Goal: Transaction & Acquisition: Obtain resource

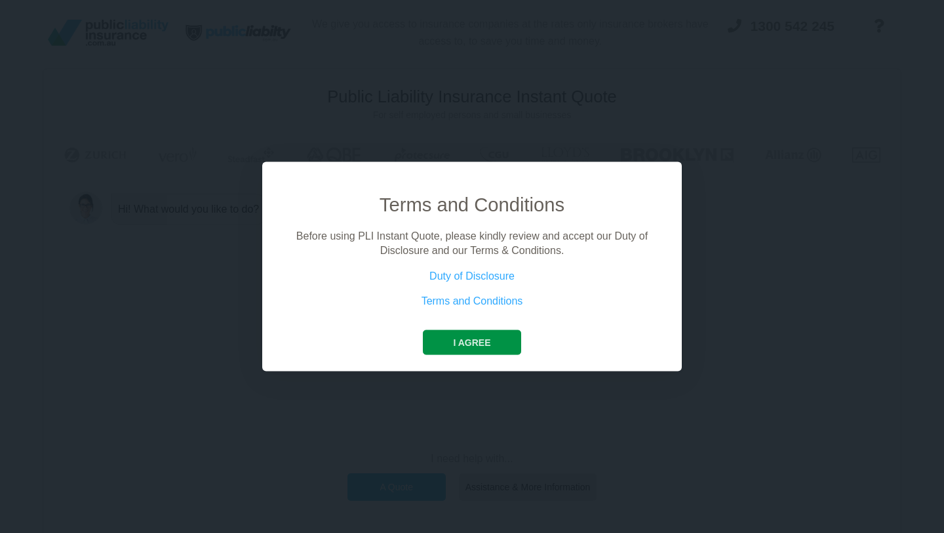
click at [460, 346] on button "I agree" at bounding box center [472, 341] width 98 height 25
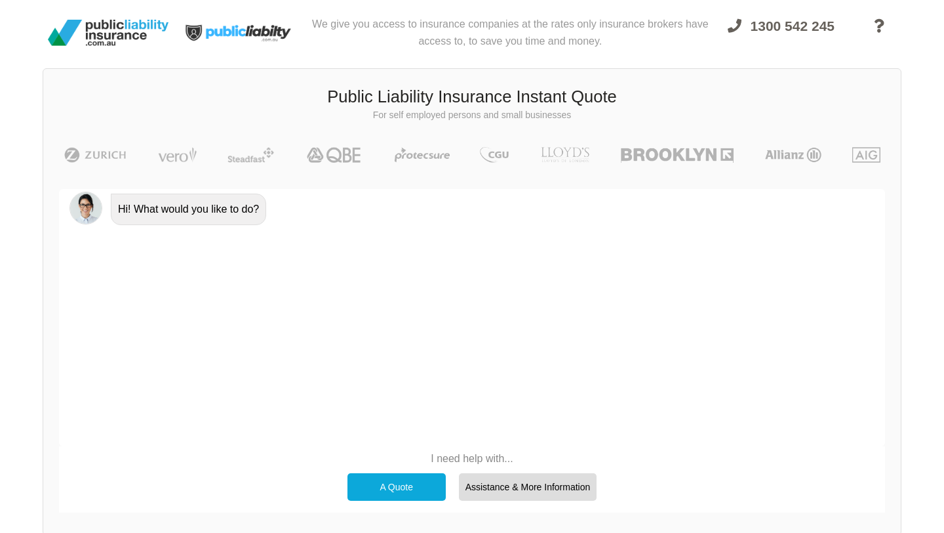
click at [388, 479] on div "A Quote" at bounding box center [397, 487] width 98 height 28
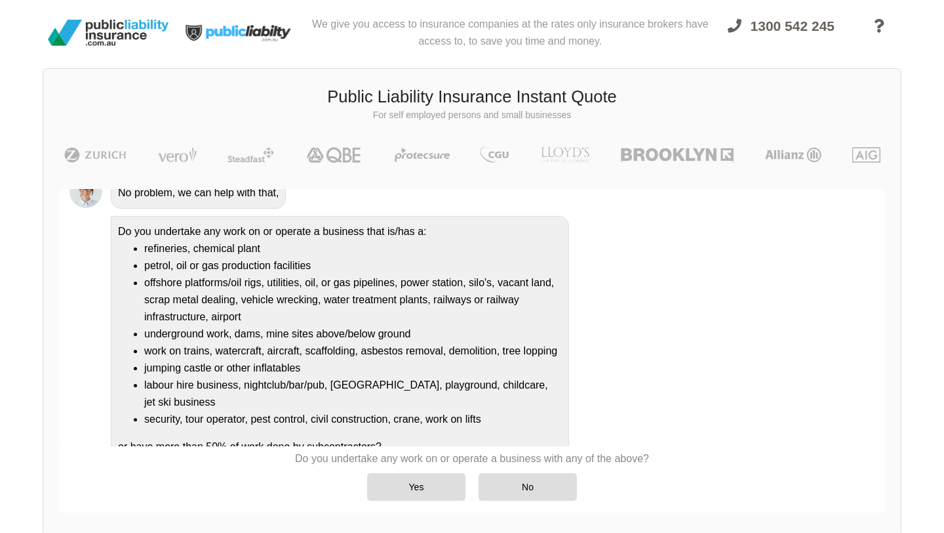
scroll to position [123, 0]
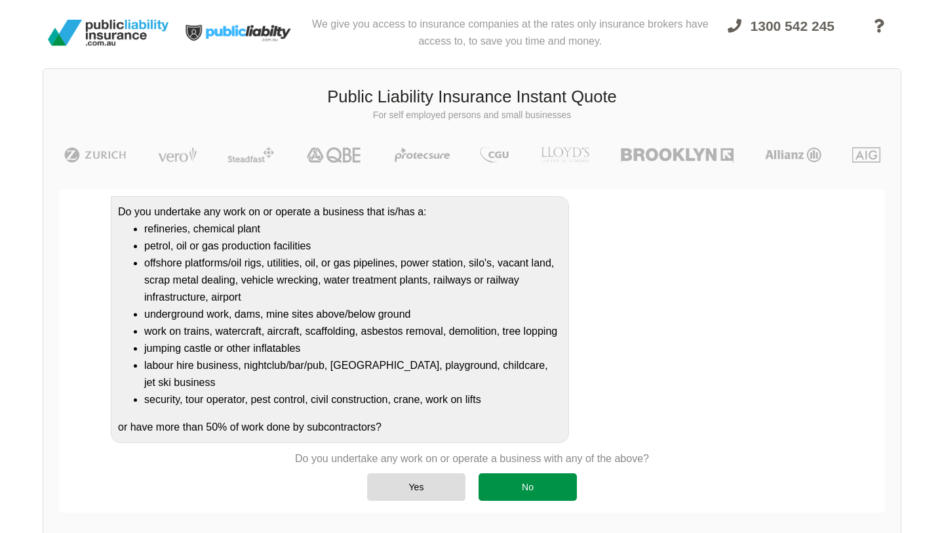
click at [500, 489] on div "No" at bounding box center [528, 487] width 98 height 28
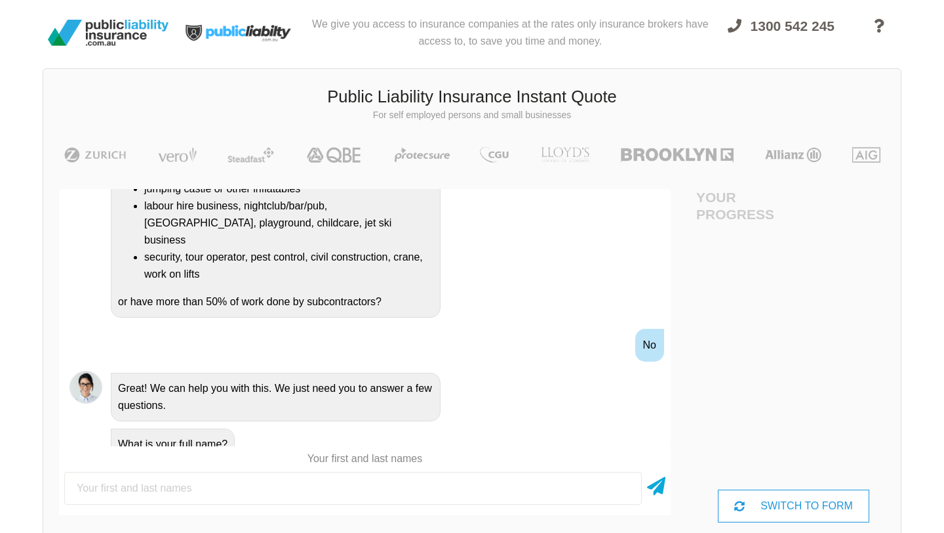
scroll to position [0, 0]
click at [398, 492] on input "text" at bounding box center [353, 488] width 578 height 33
type input "[PERSON_NAME]"
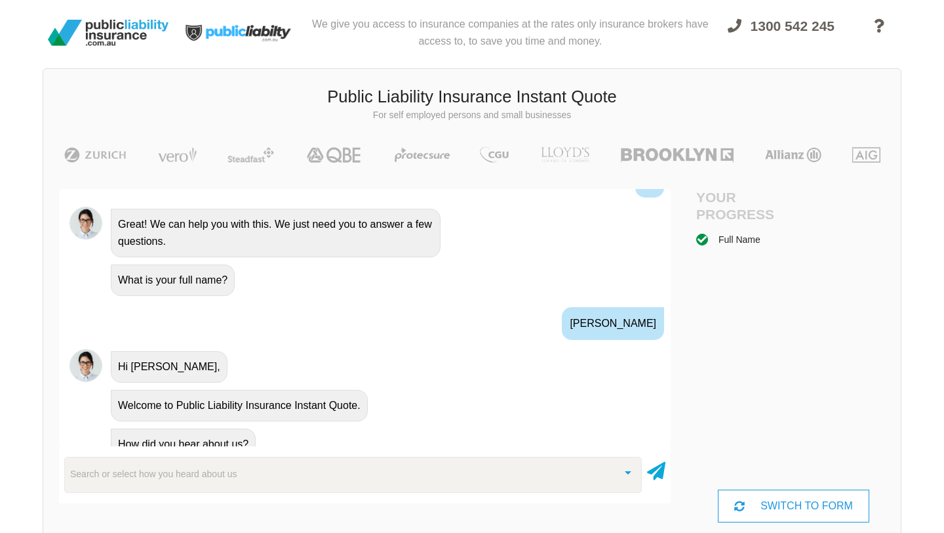
scroll to position [494, 0]
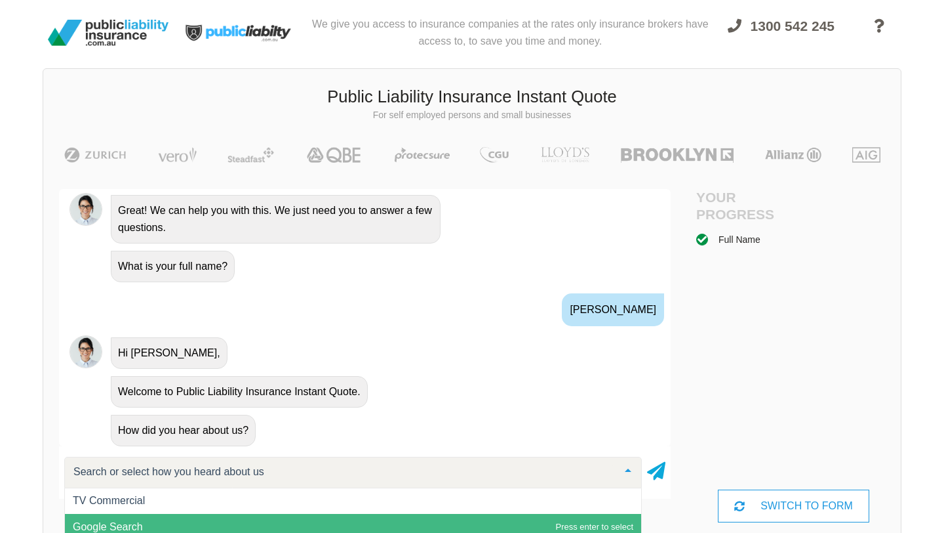
click at [448, 487] on div at bounding box center [353, 471] width 578 height 31
click at [461, 520] on span "Google Search" at bounding box center [353, 526] width 576 height 26
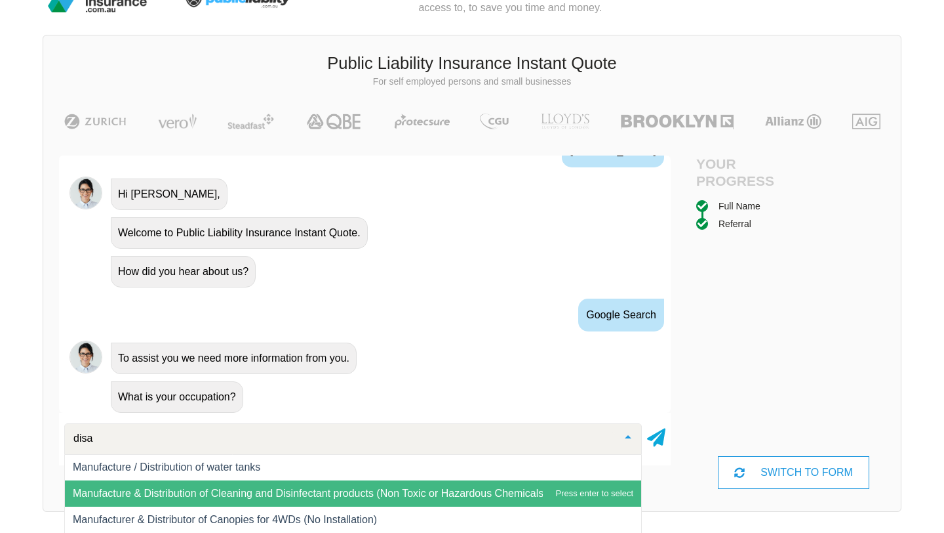
scroll to position [0, 0]
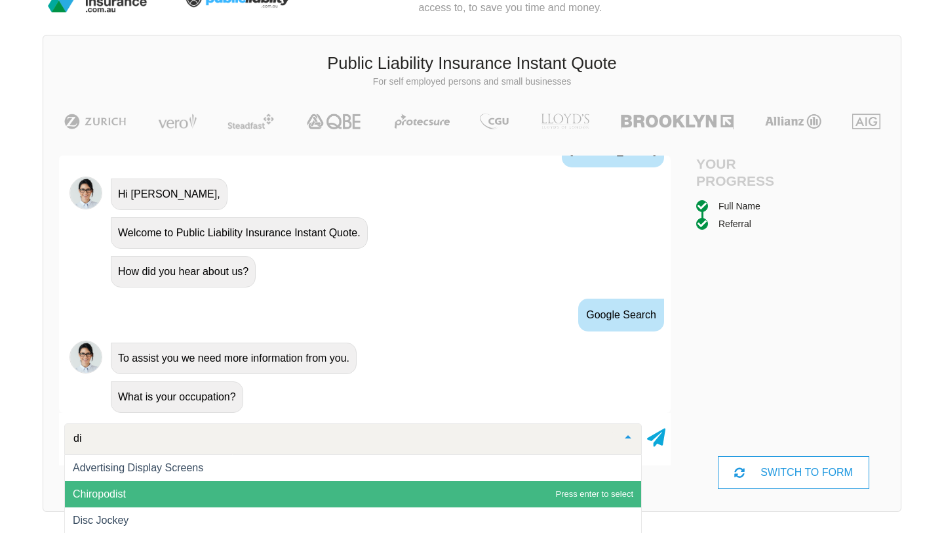
type input "d"
type input "S"
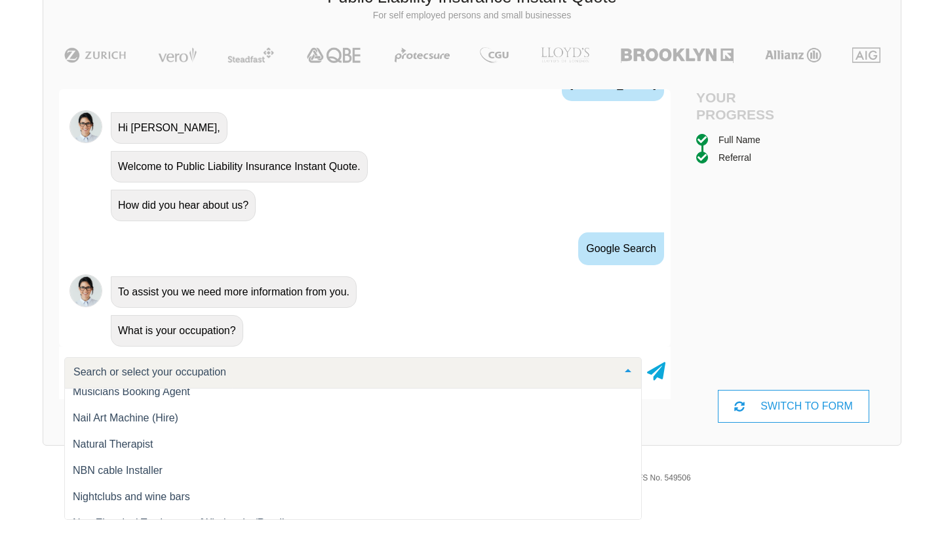
scroll to position [12363, 0]
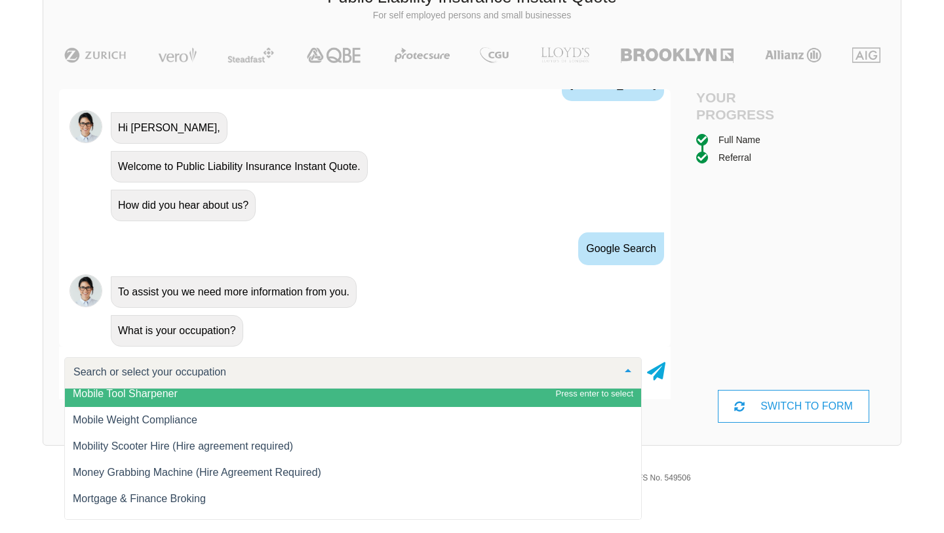
click at [752, 310] on div "Full Name Referral" at bounding box center [793, 260] width 195 height 257
click at [338, 370] on div at bounding box center [353, 372] width 578 height 31
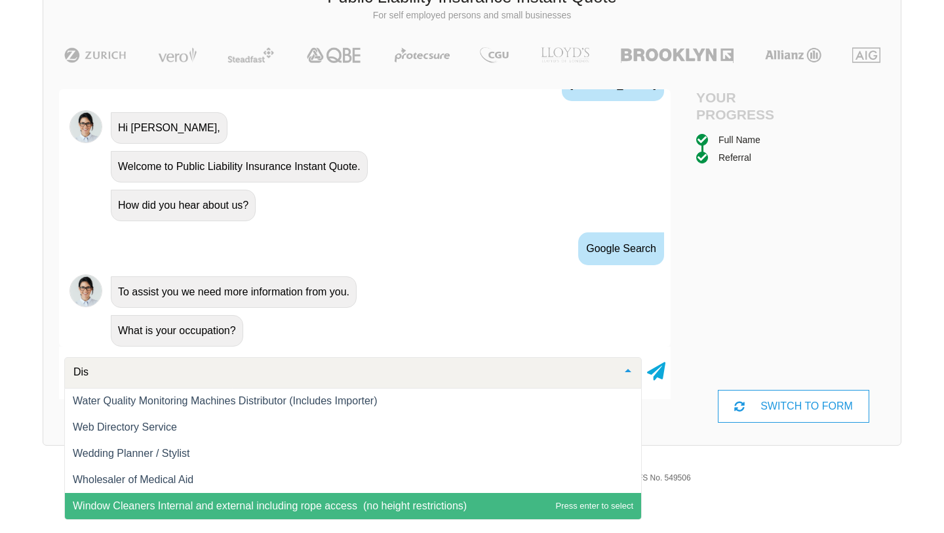
scroll to position [184, 0]
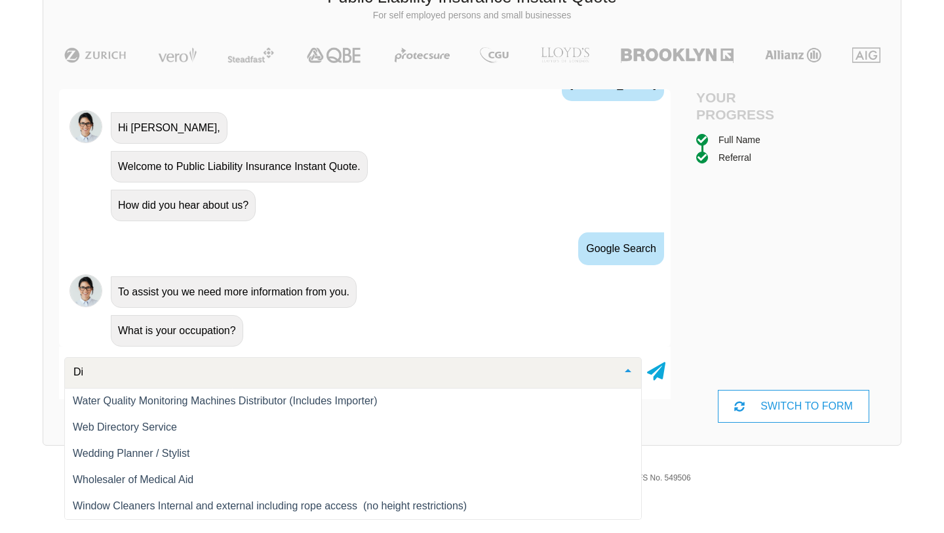
type input "D"
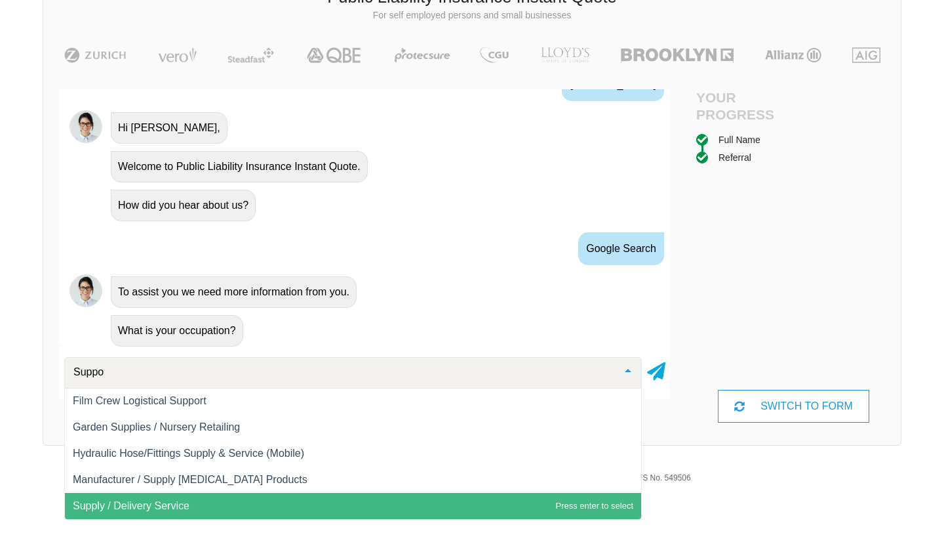
scroll to position [0, 0]
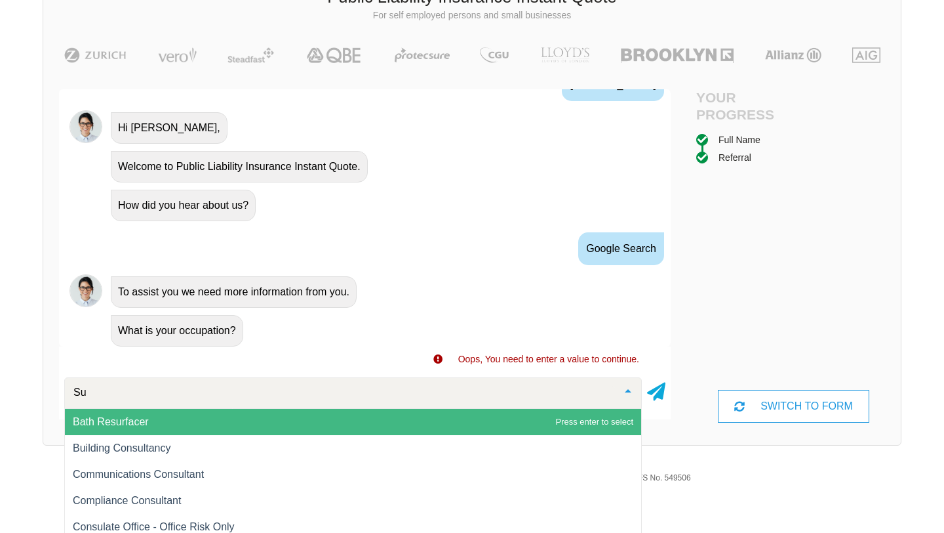
type input "S"
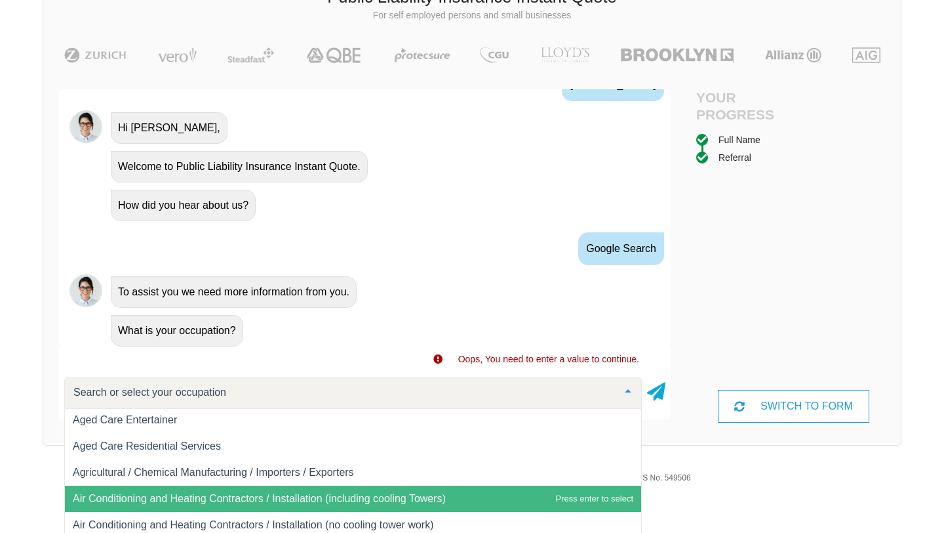
scroll to position [236, 0]
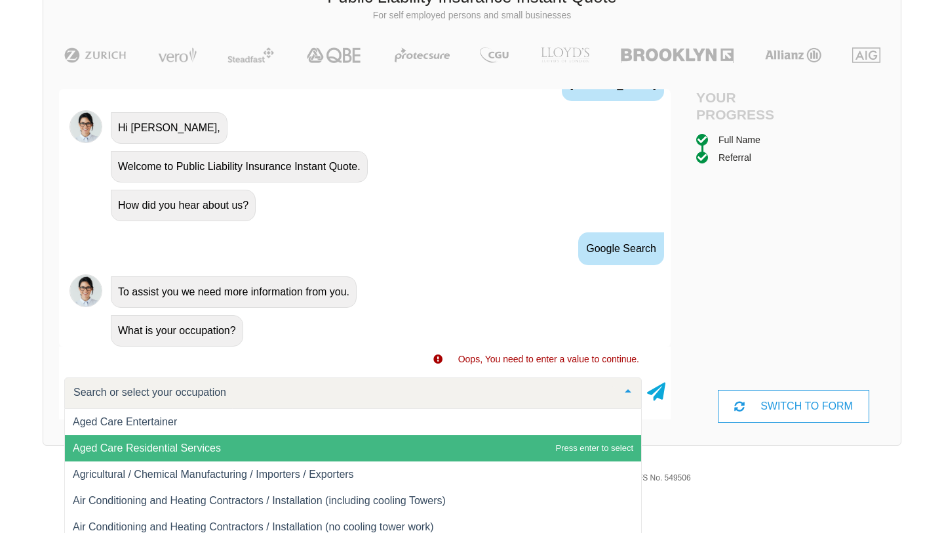
click at [320, 439] on span "Aged Care Residential Services" at bounding box center [353, 448] width 576 height 26
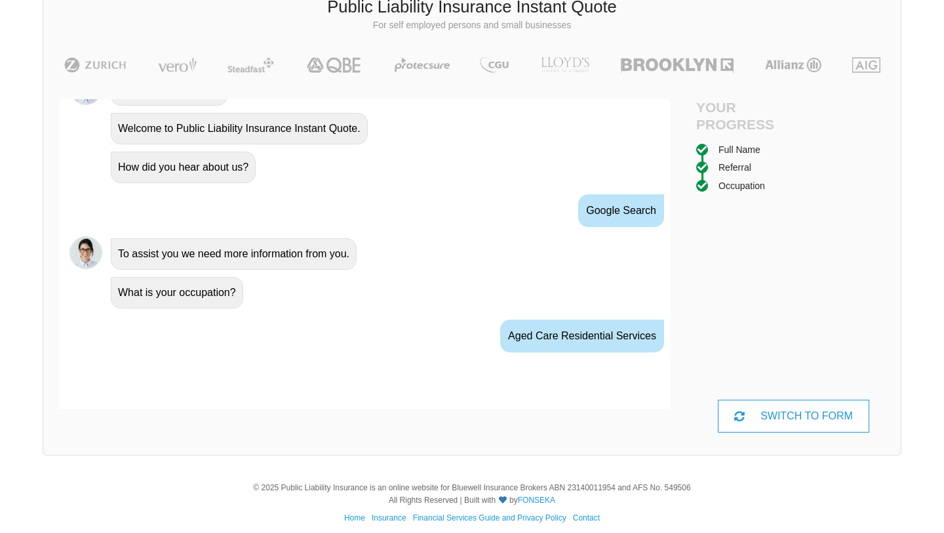
scroll to position [692, 0]
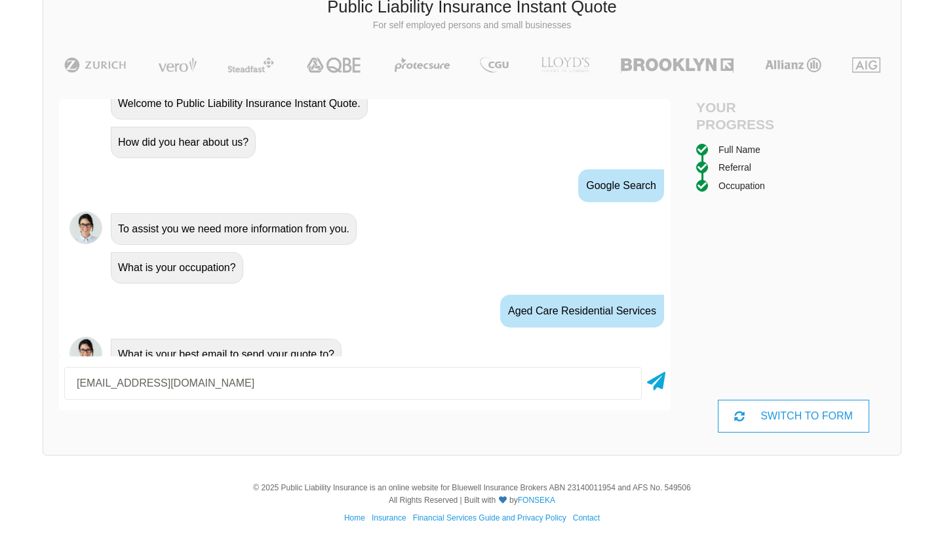
type input "[EMAIL_ADDRESS][DOMAIN_NAME]"
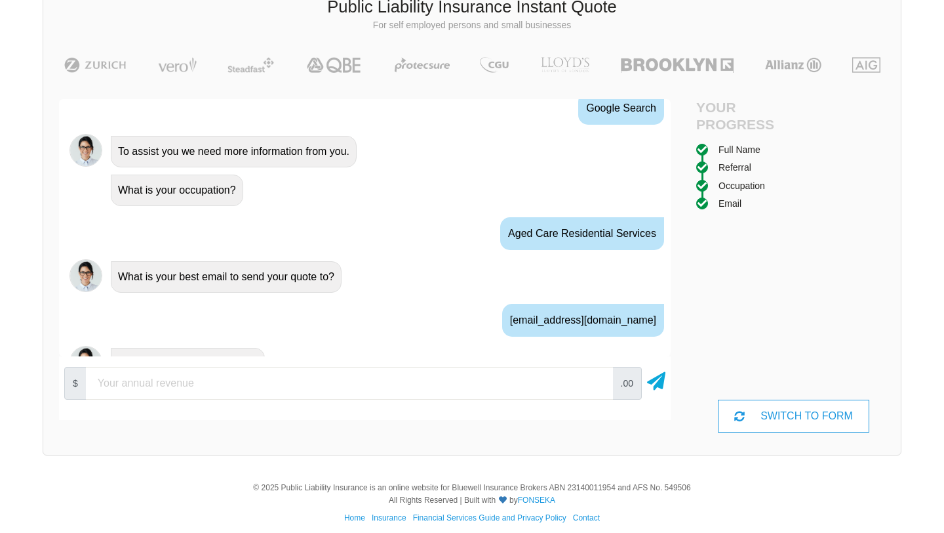
scroll to position [778, 0]
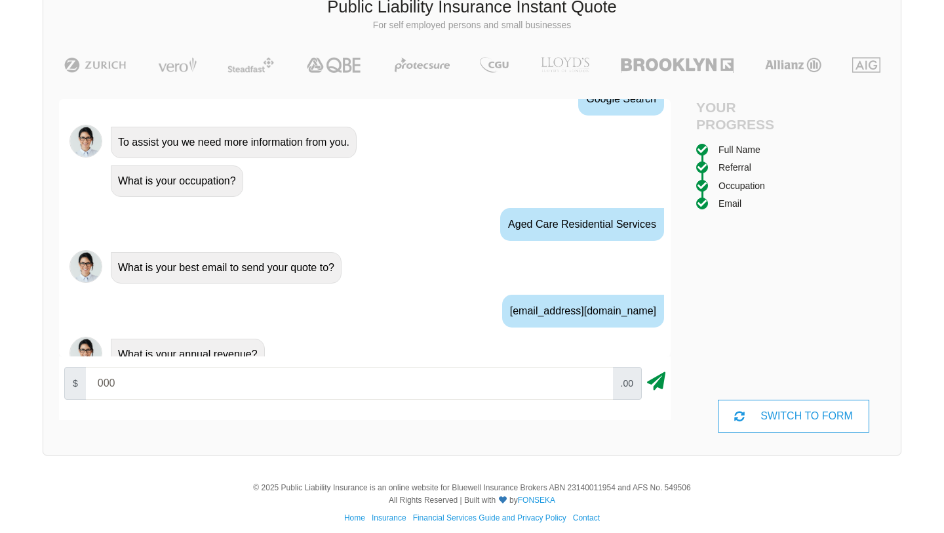
click at [654, 384] on icon at bounding box center [656, 379] width 18 height 24
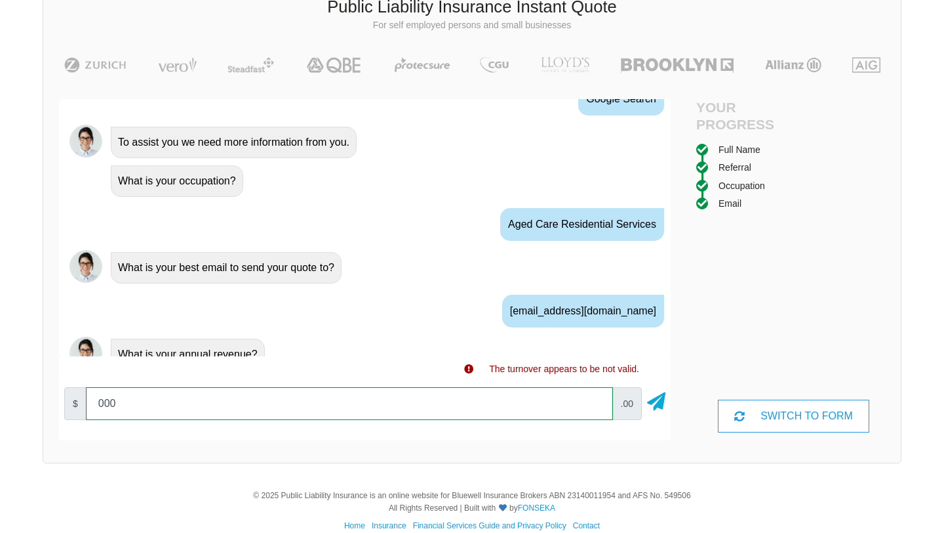
click at [174, 405] on input "000" at bounding box center [349, 403] width 527 height 33
type input "0"
type input "10000"
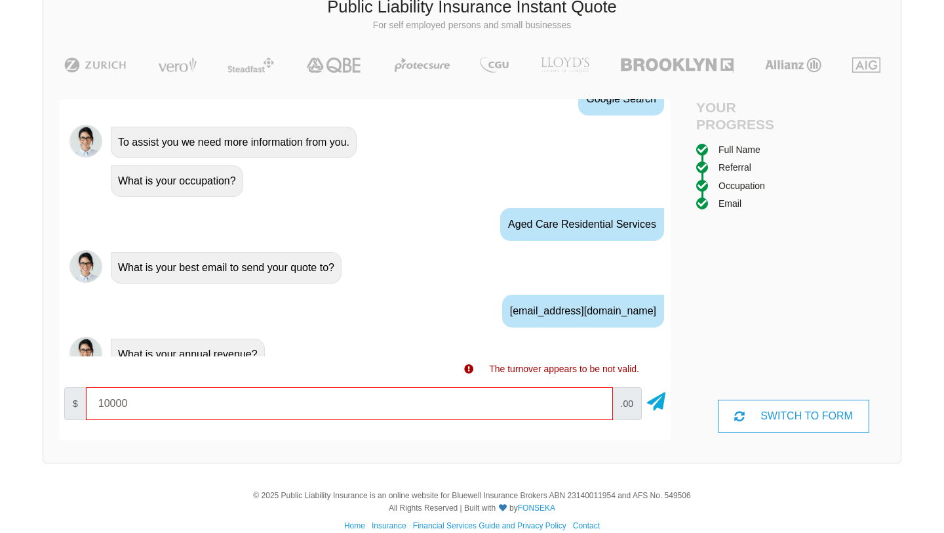
click at [392, 351] on div "What is your annual revenue?" at bounding box center [383, 352] width 555 height 33
click at [659, 402] on icon at bounding box center [656, 399] width 18 height 24
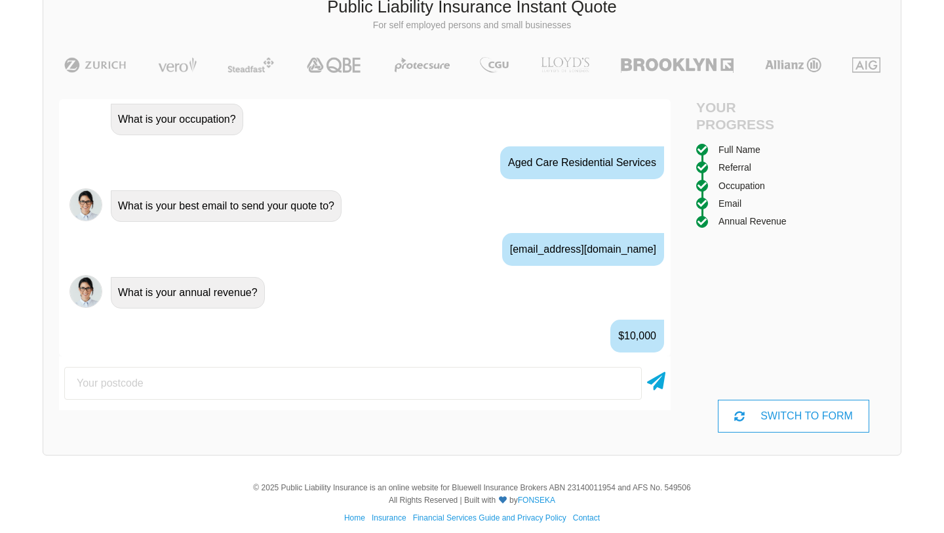
scroll to position [865, 0]
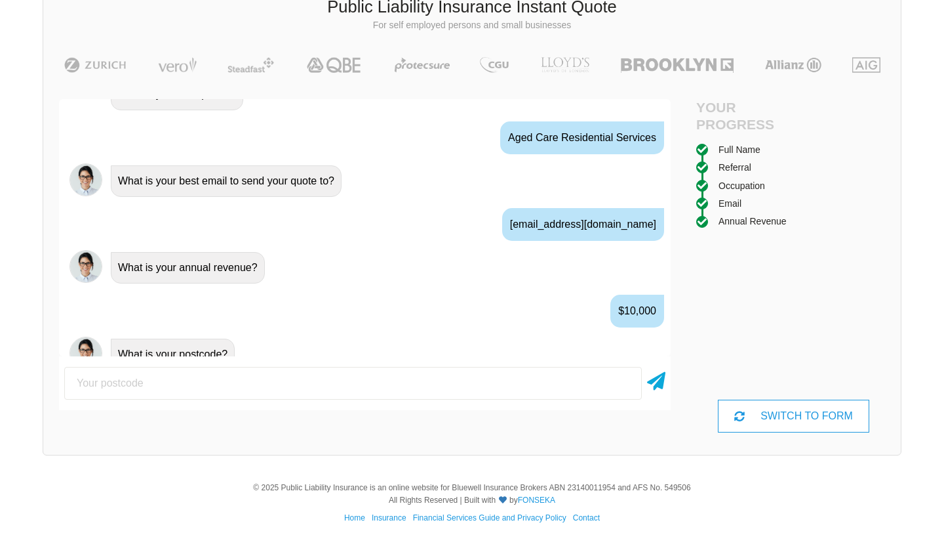
click at [243, 374] on input "number" at bounding box center [353, 383] width 578 height 33
type input "2487"
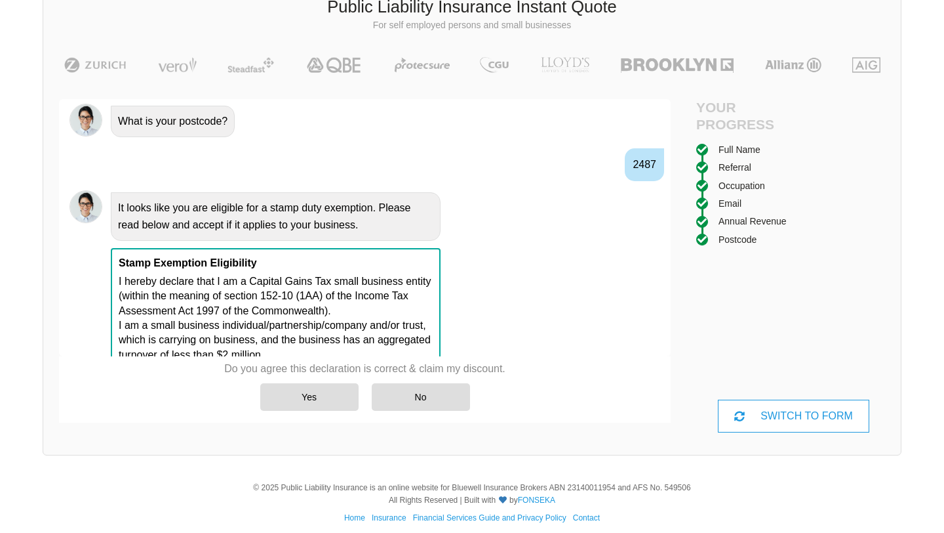
scroll to position [1112, 0]
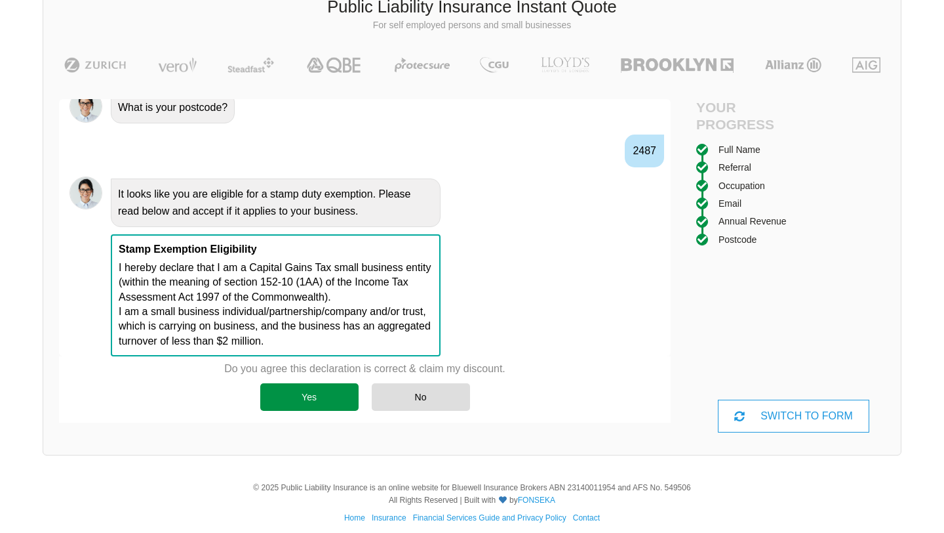
click at [334, 398] on div "Yes" at bounding box center [309, 397] width 98 height 28
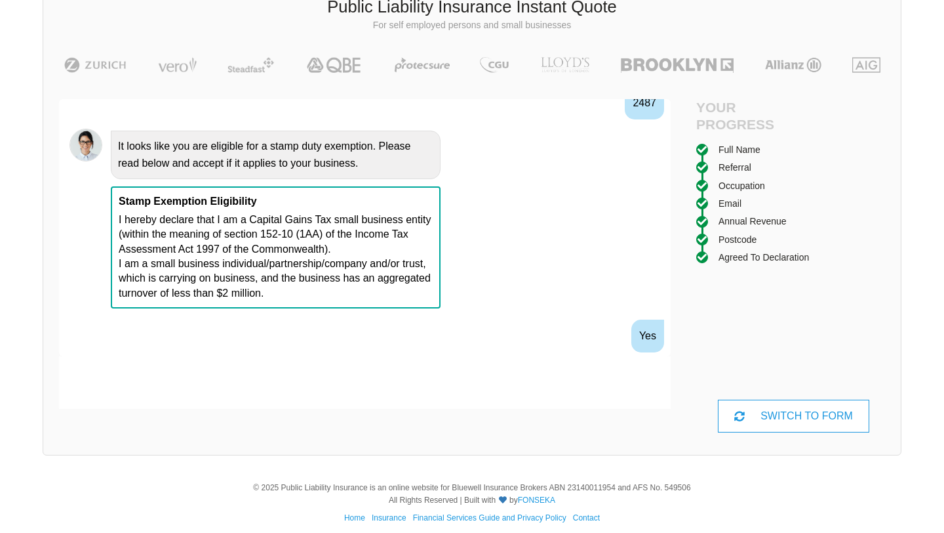
scroll to position [1184, 0]
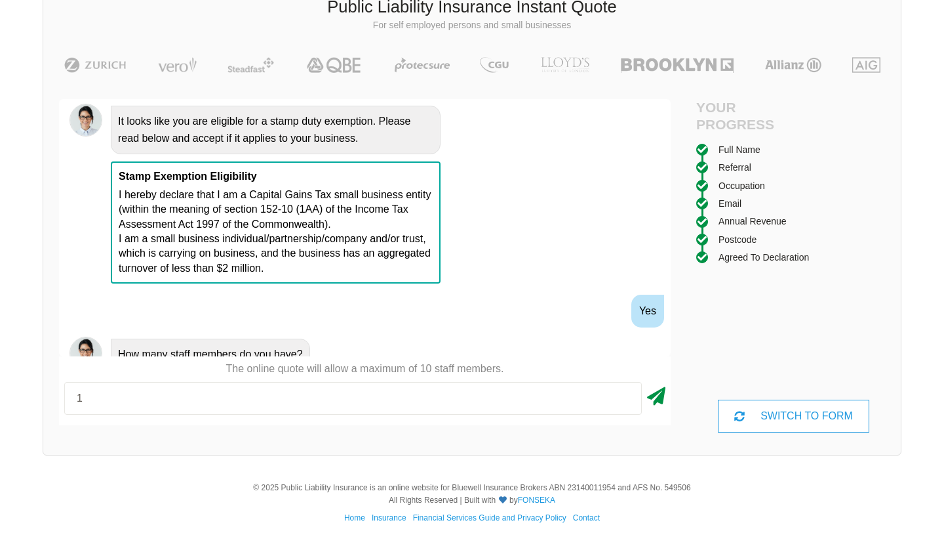
type input "1"
click at [651, 394] on icon at bounding box center [656, 394] width 18 height 24
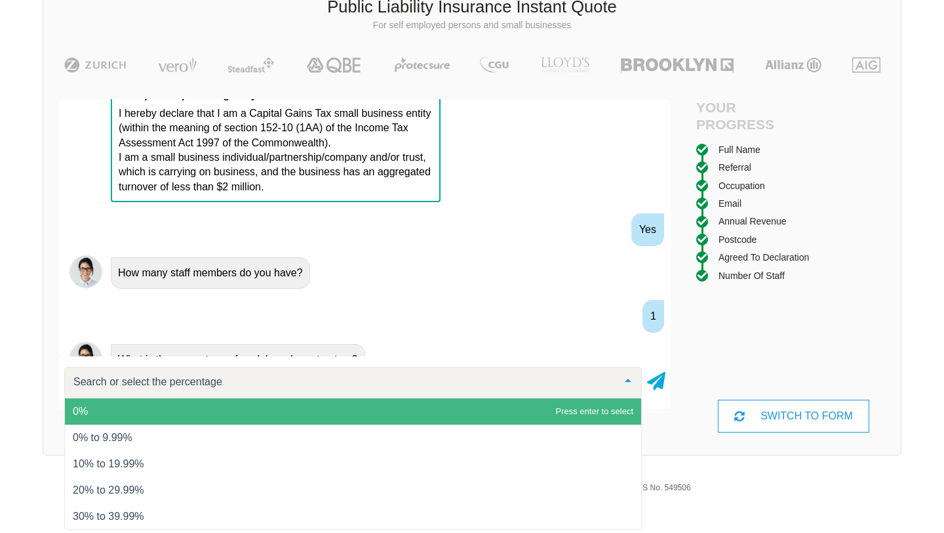
scroll to position [1271, 0]
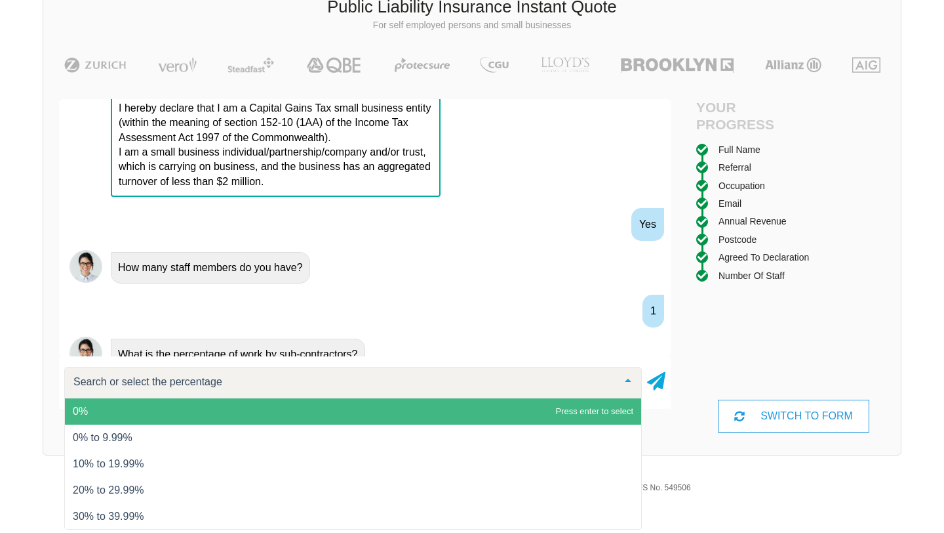
click at [556, 412] on span "0%" at bounding box center [353, 411] width 576 height 26
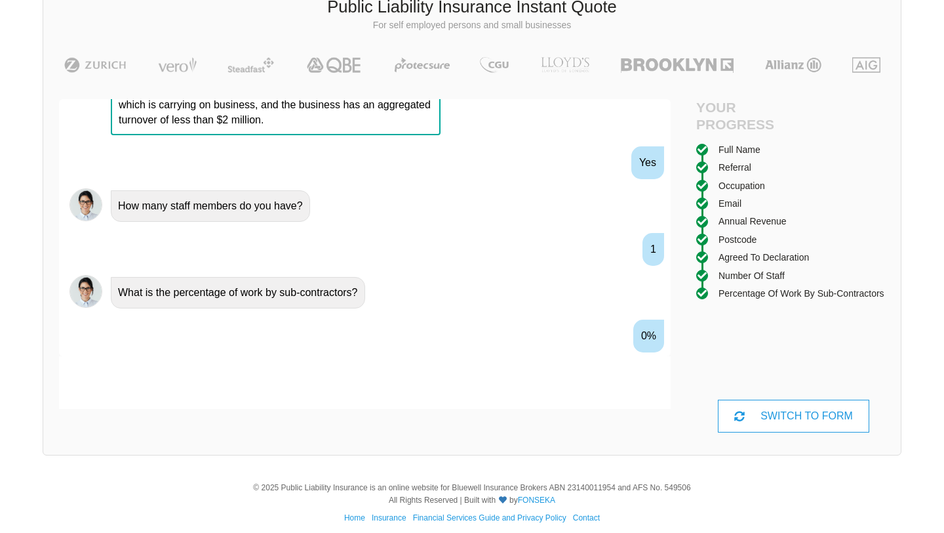
scroll to position [1357, 0]
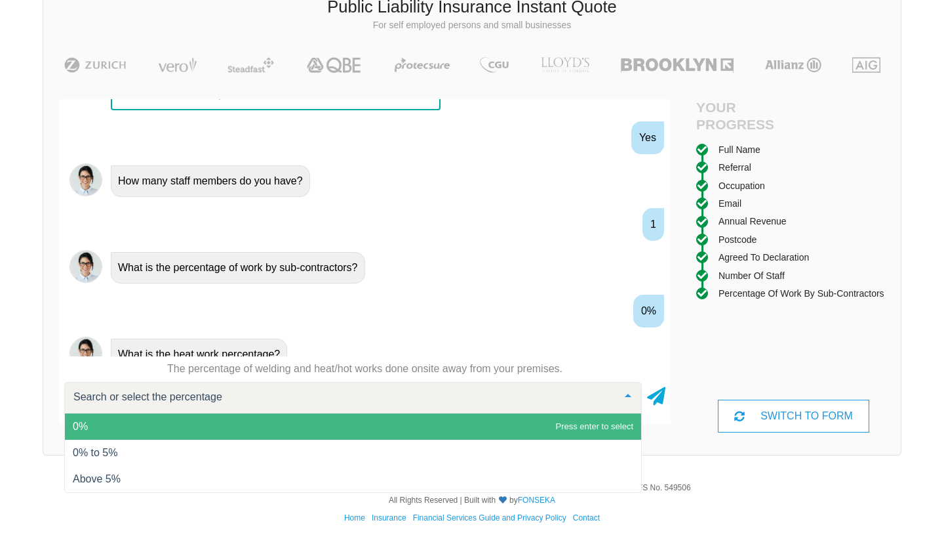
click at [525, 424] on span "0%" at bounding box center [353, 426] width 576 height 26
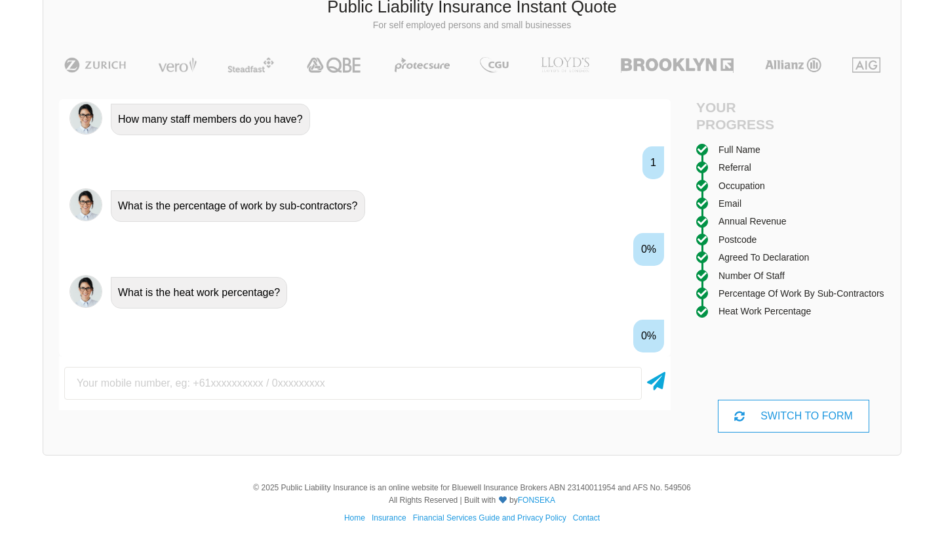
scroll to position [1444, 0]
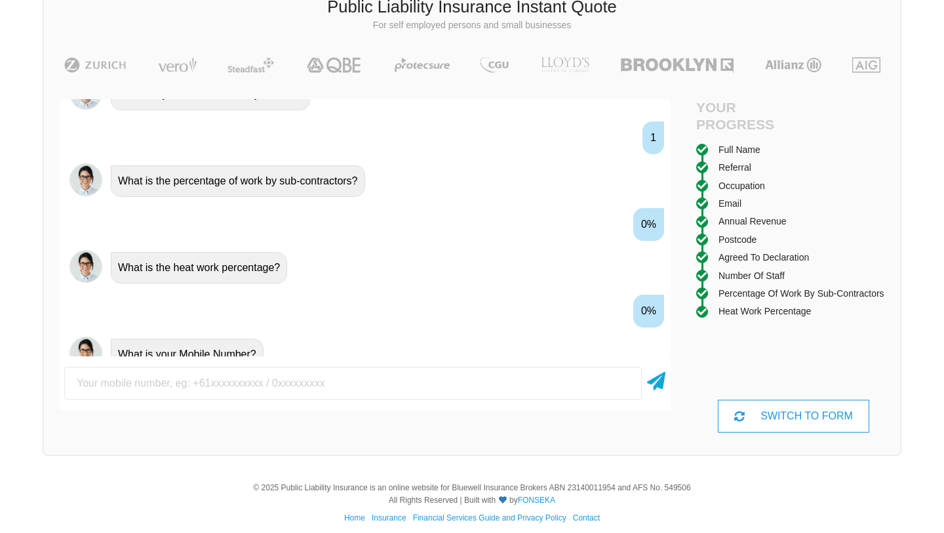
click at [435, 384] on input "text" at bounding box center [353, 383] width 578 height 33
type input "0428761624"
click at [656, 381] on icon at bounding box center [656, 379] width 18 height 24
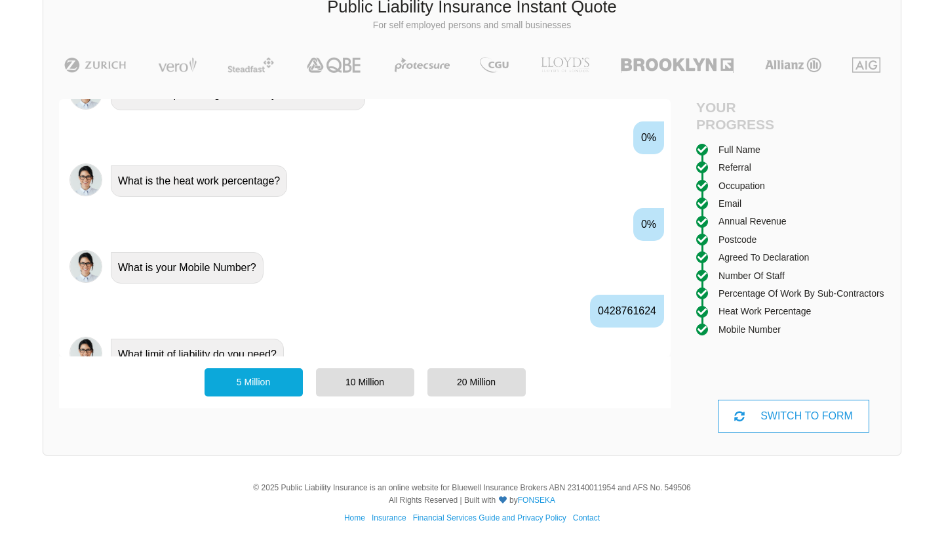
scroll to position [1544, 0]
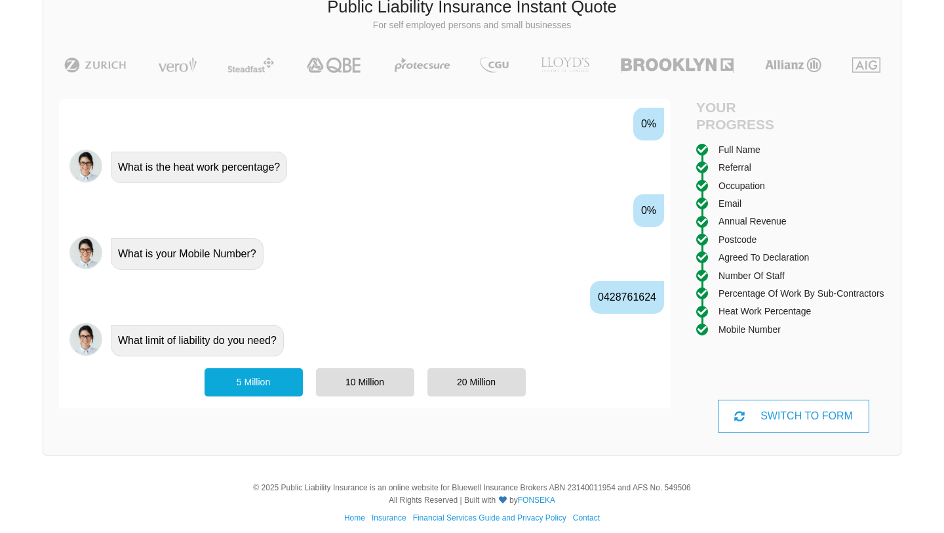
click at [284, 380] on div "5 Million" at bounding box center [254, 382] width 98 height 28
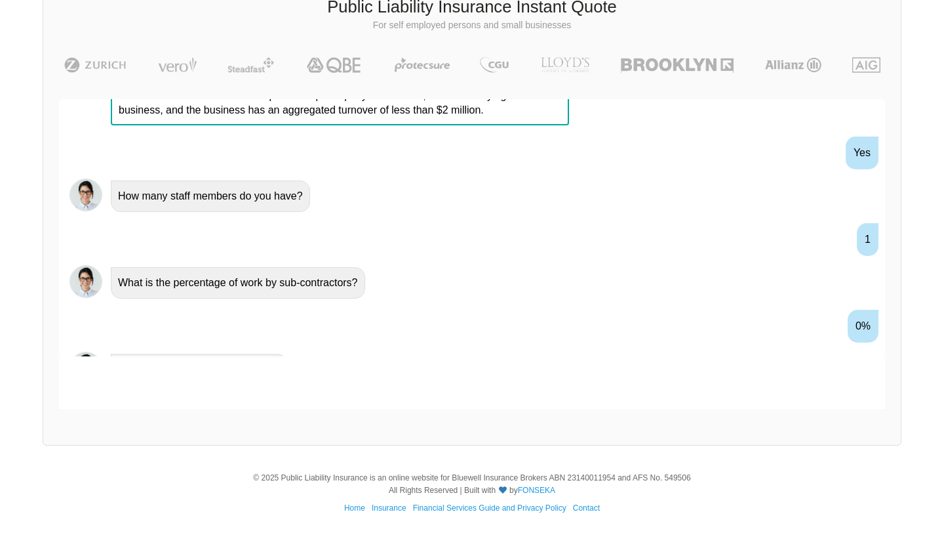
scroll to position [1202, 0]
